Goal: Task Accomplishment & Management: Use online tool/utility

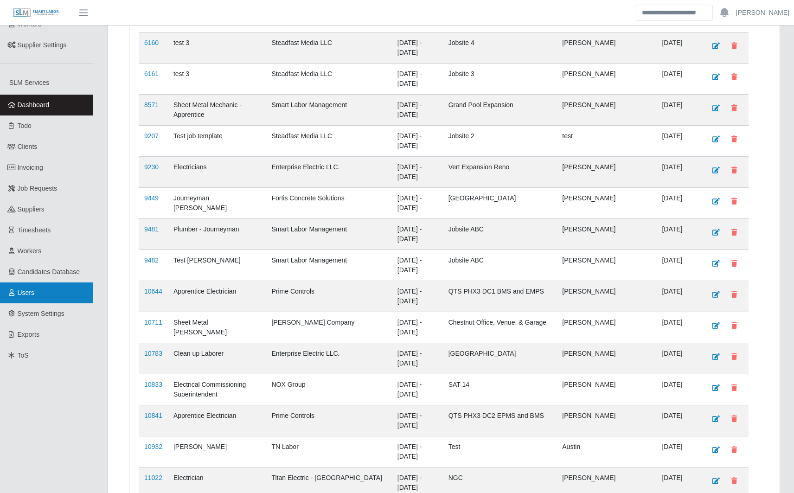
scroll to position [292, 0]
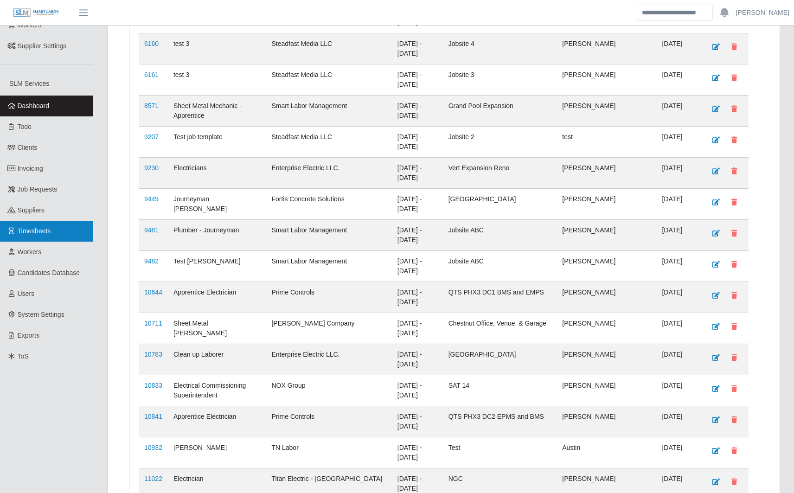
click at [47, 230] on span "Timesheets" at bounding box center [34, 230] width 33 height 7
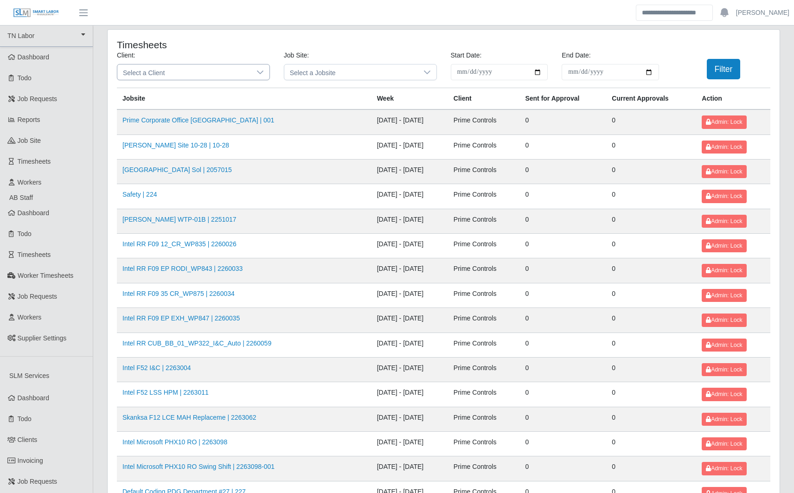
click at [223, 74] on span "Select a Client" at bounding box center [184, 71] width 134 height 15
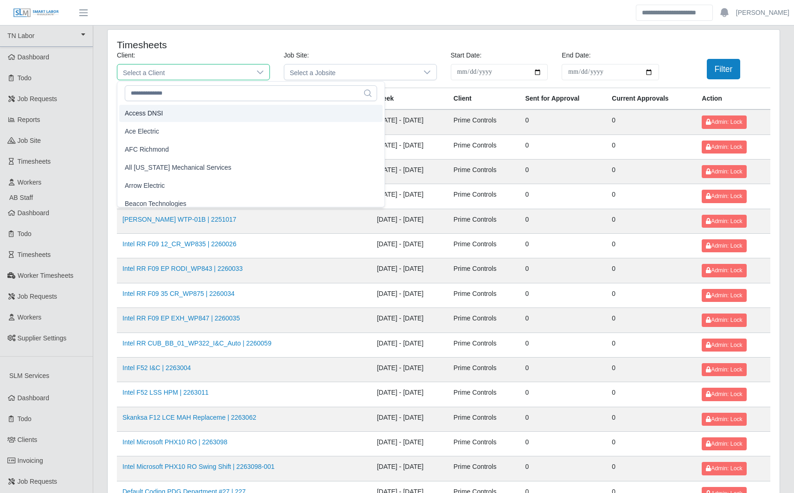
click at [270, 20] on header "[PERSON_NAME] Account Settings Logout" at bounding box center [397, 13] width 794 height 26
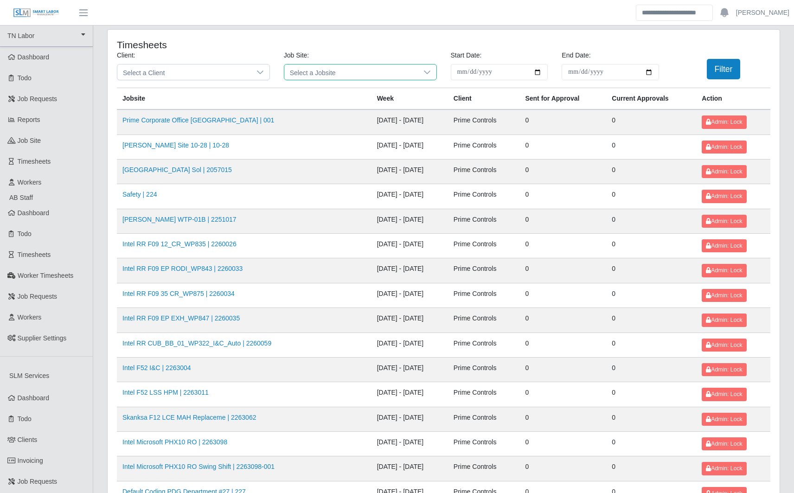
click at [341, 73] on span "Select a Jobsite" at bounding box center [351, 71] width 134 height 15
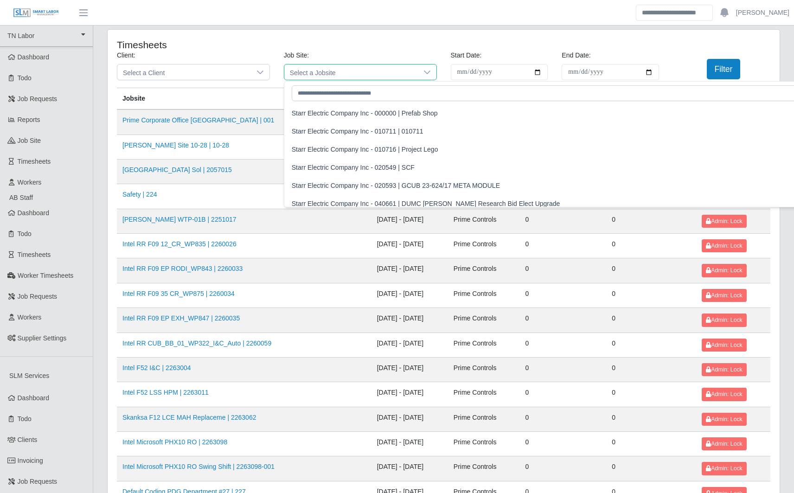
click at [350, 53] on div "Job Site: Select a Jobsite" at bounding box center [360, 66] width 167 height 30
